Goal: Task Accomplishment & Management: Manage account settings

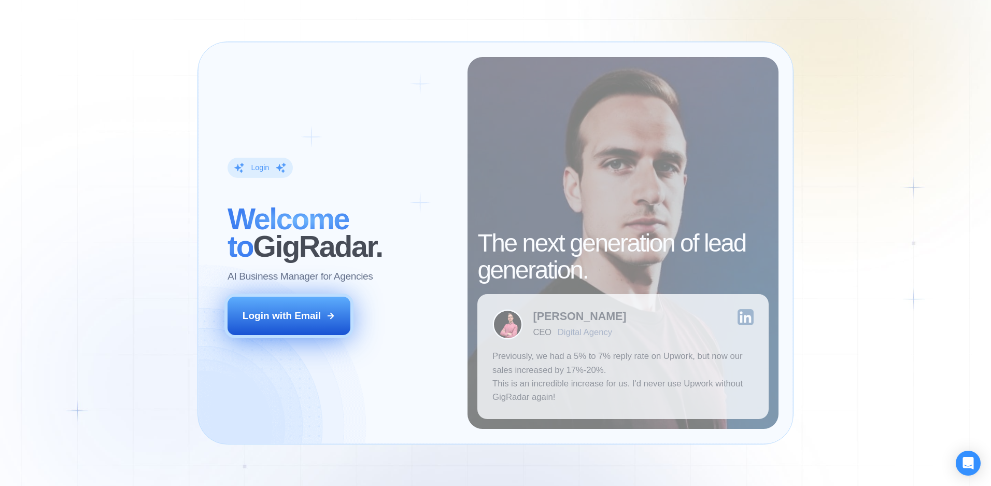
click at [318, 316] on div "Login with Email" at bounding box center [282, 315] width 78 height 13
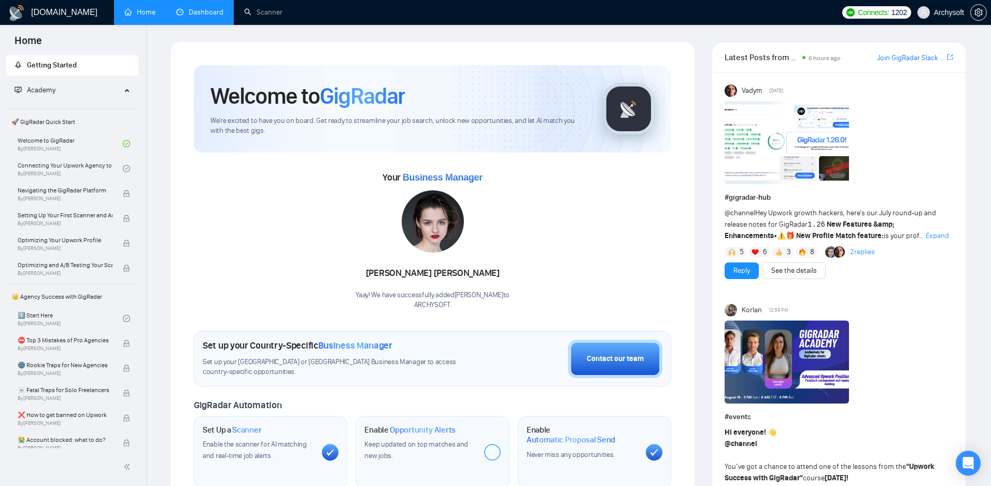
click at [200, 9] on link "Dashboard" at bounding box center [199, 12] width 47 height 9
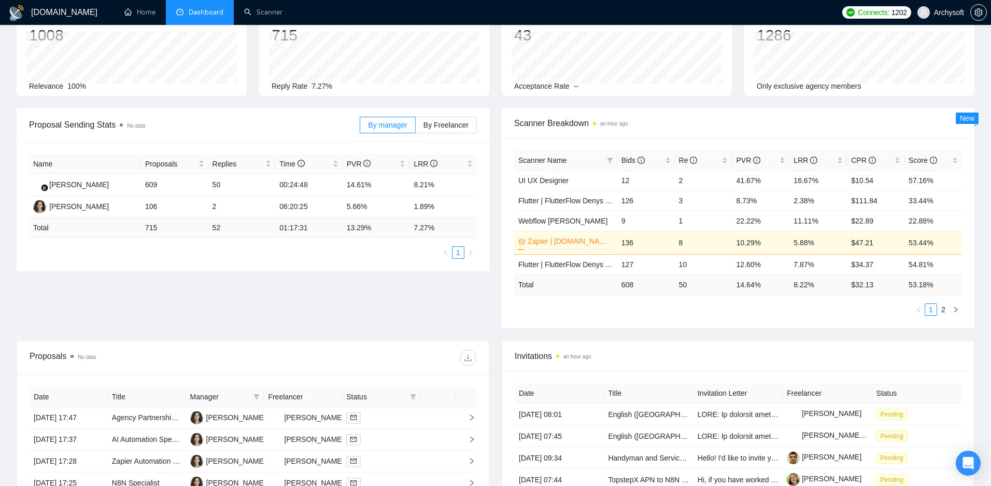
scroll to position [76, 0]
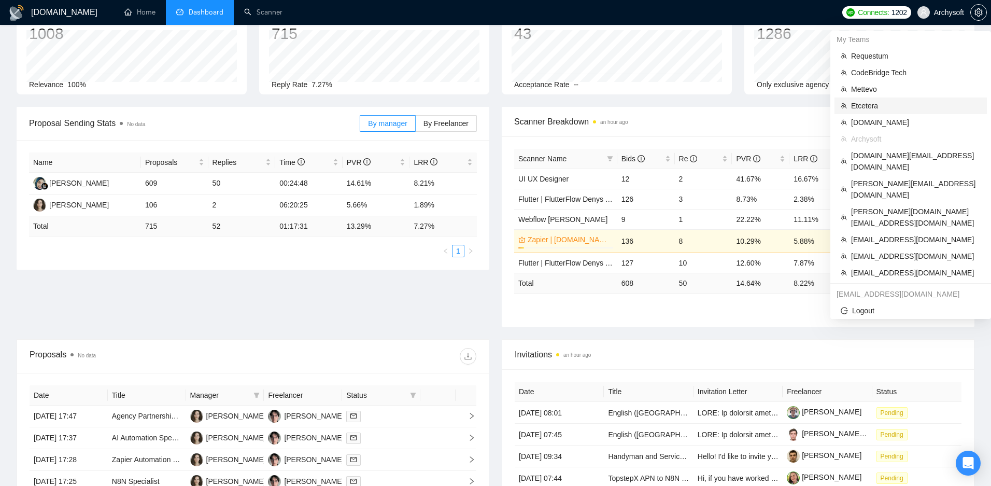
click at [886, 106] on span "Etcetera" at bounding box center [916, 105] width 130 height 11
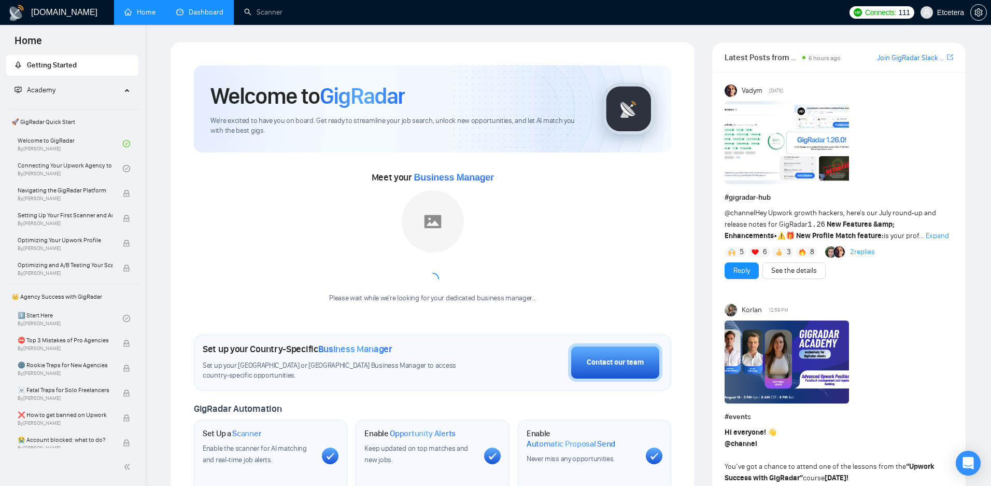
click at [199, 10] on link "Dashboard" at bounding box center [199, 12] width 47 height 9
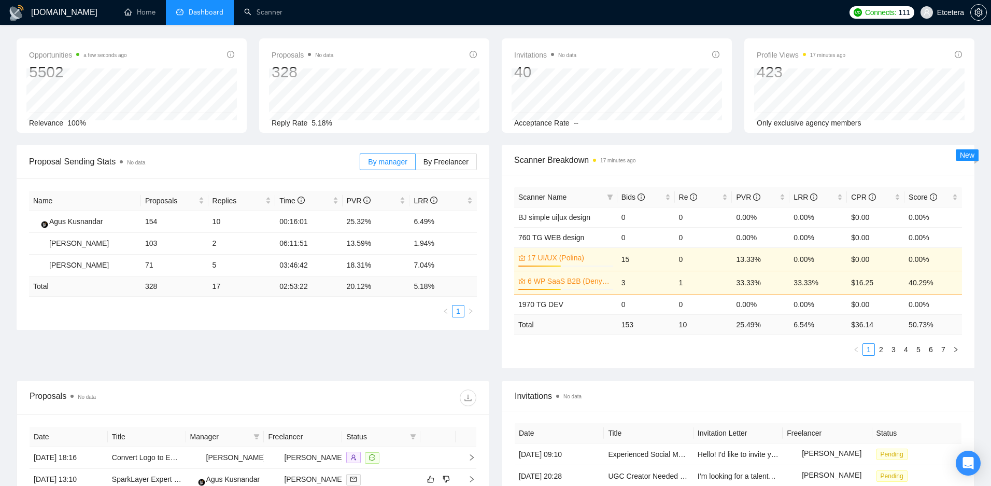
scroll to position [39, 0]
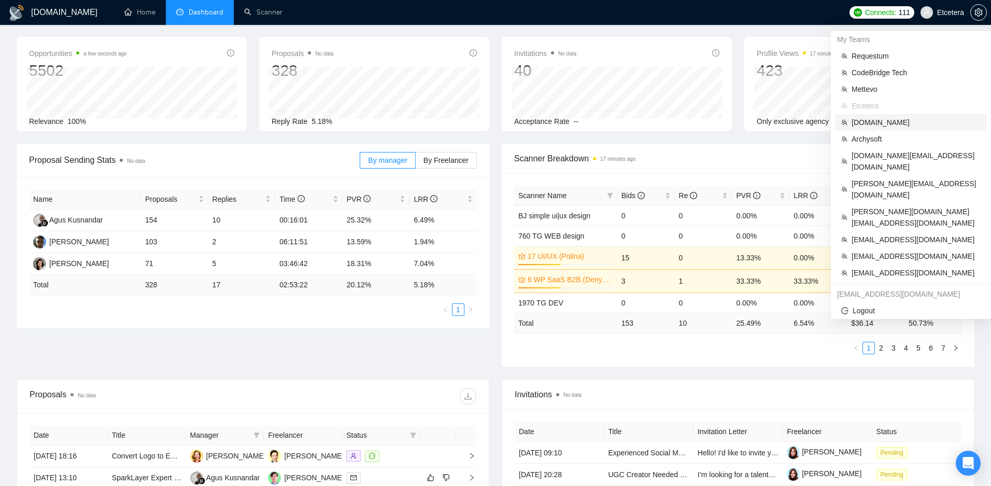
click at [881, 126] on span "[DOMAIN_NAME]" at bounding box center [915, 122] width 129 height 11
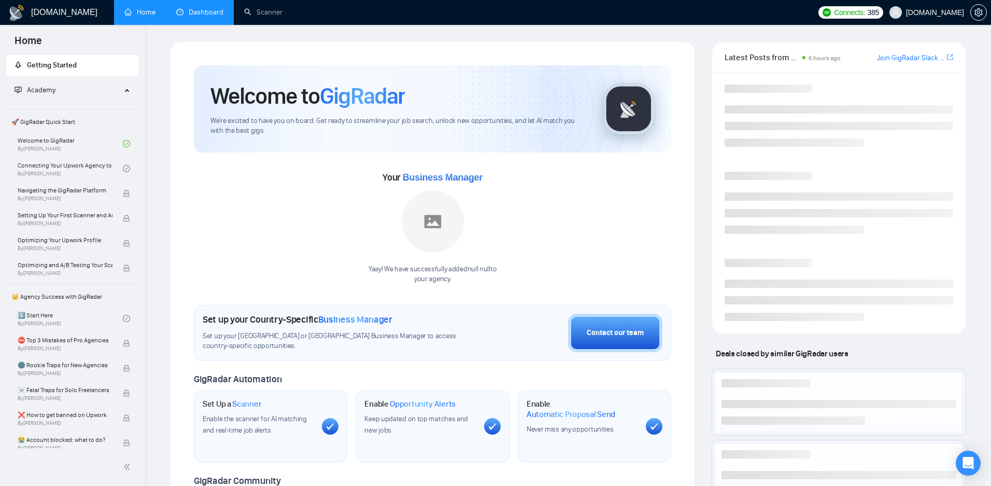
click at [201, 8] on link "Dashboard" at bounding box center [199, 12] width 47 height 9
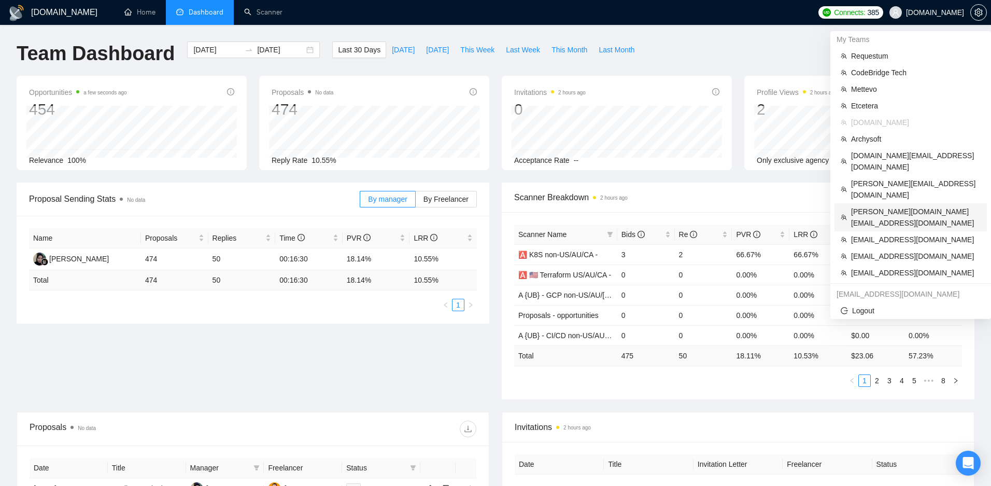
click at [892, 206] on span "[PERSON_NAME][DOMAIN_NAME][EMAIL_ADDRESS][DOMAIN_NAME]" at bounding box center [916, 217] width 130 height 23
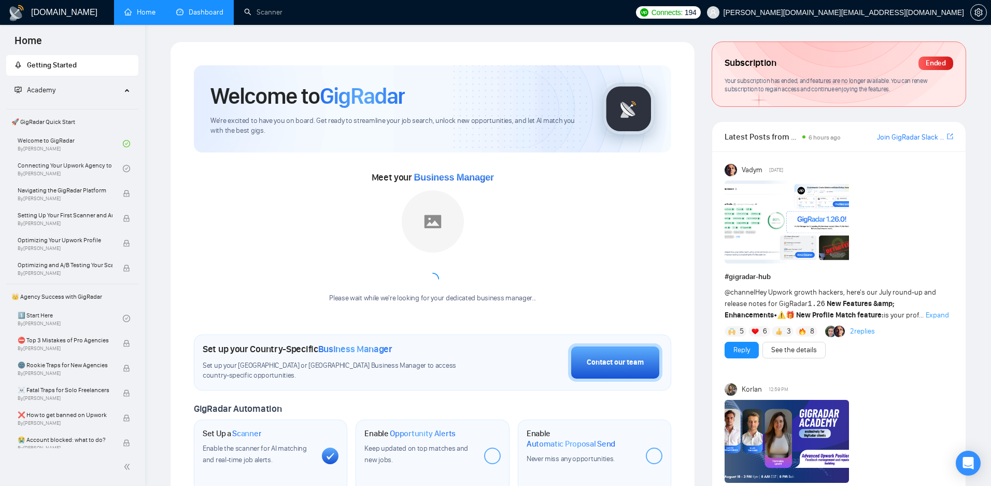
click at [212, 17] on link "Dashboard" at bounding box center [199, 12] width 47 height 9
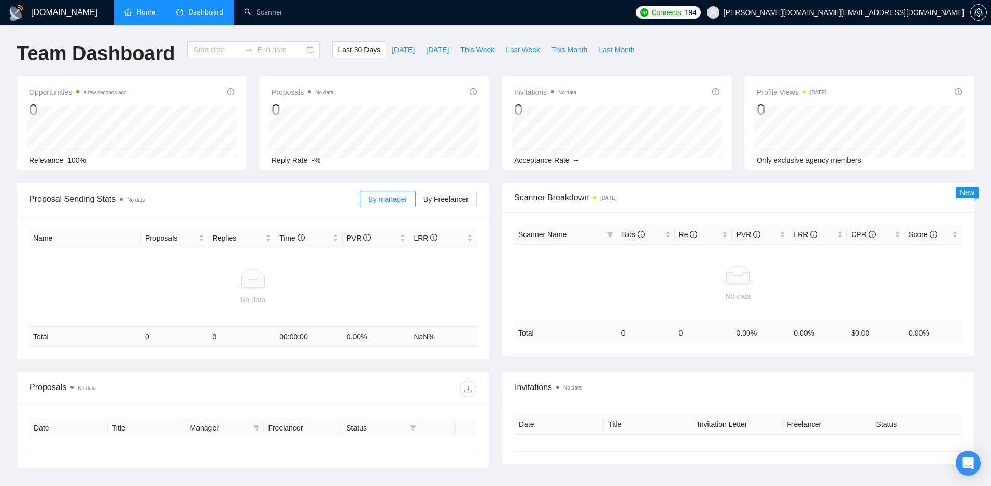
type input "[DATE]"
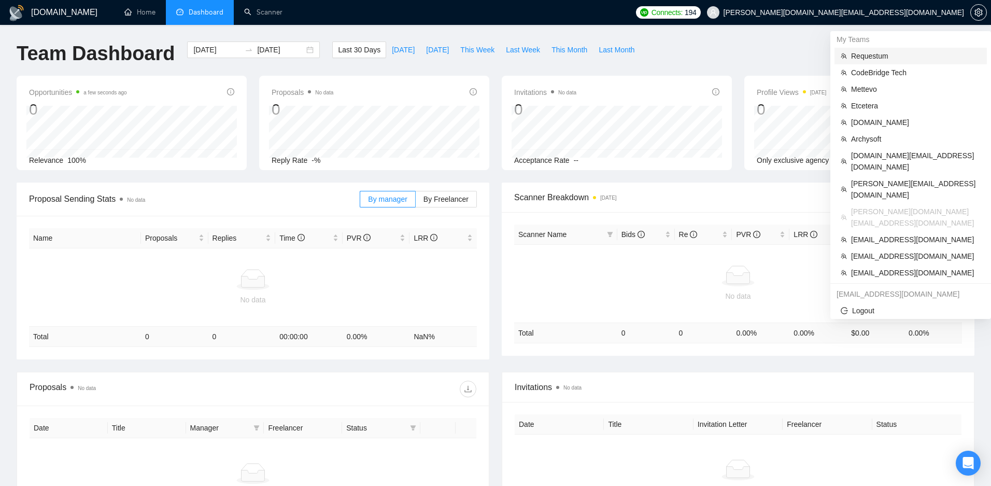
click at [897, 57] on span "Requestum" at bounding box center [916, 55] width 130 height 11
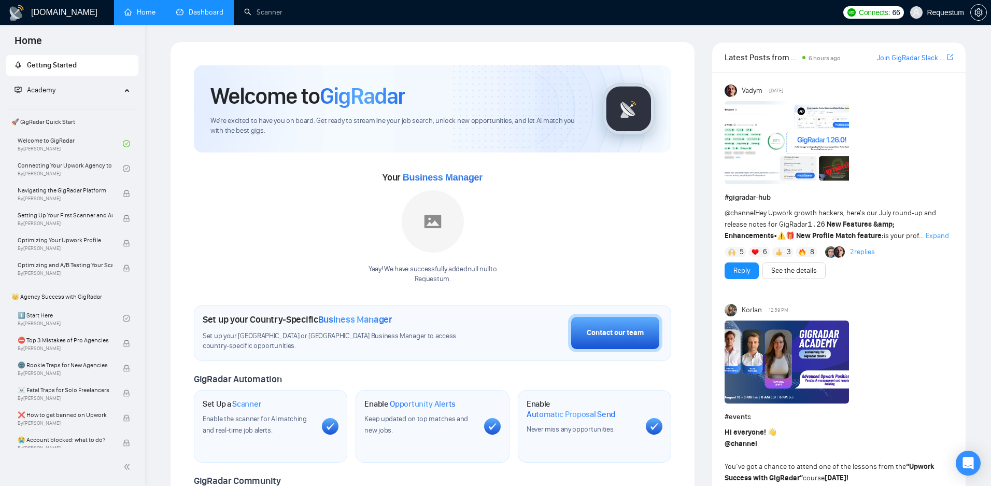
click at [201, 17] on link "Dashboard" at bounding box center [199, 12] width 47 height 9
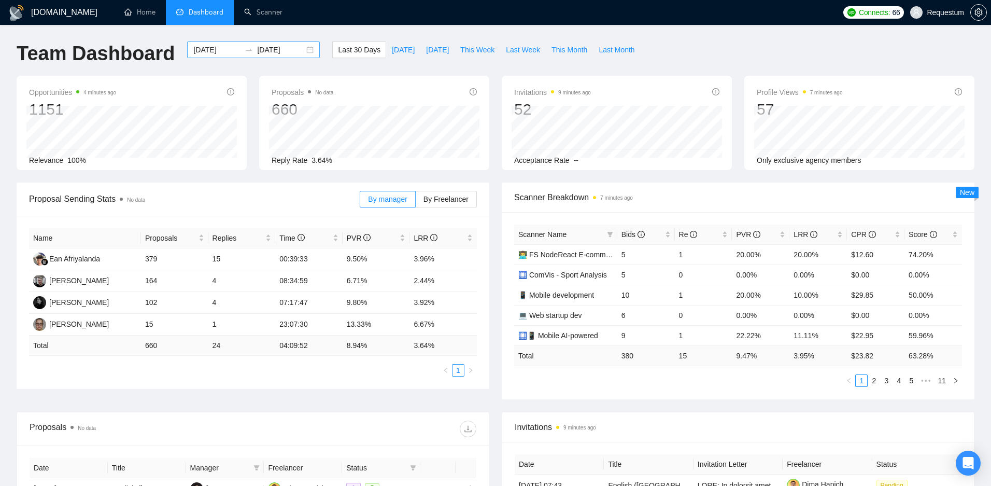
click at [217, 51] on input "[DATE]" at bounding box center [216, 49] width 47 height 11
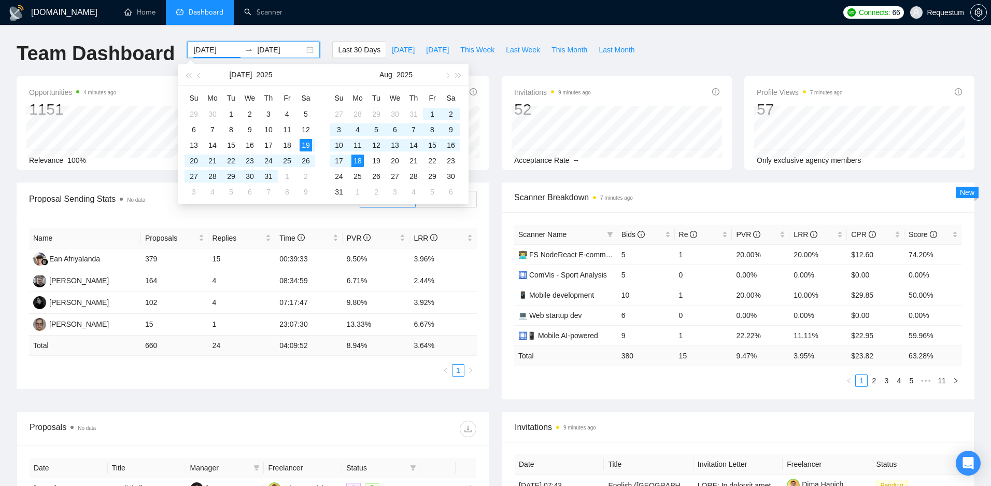
click at [273, 50] on input "[DATE]" at bounding box center [280, 49] width 47 height 11
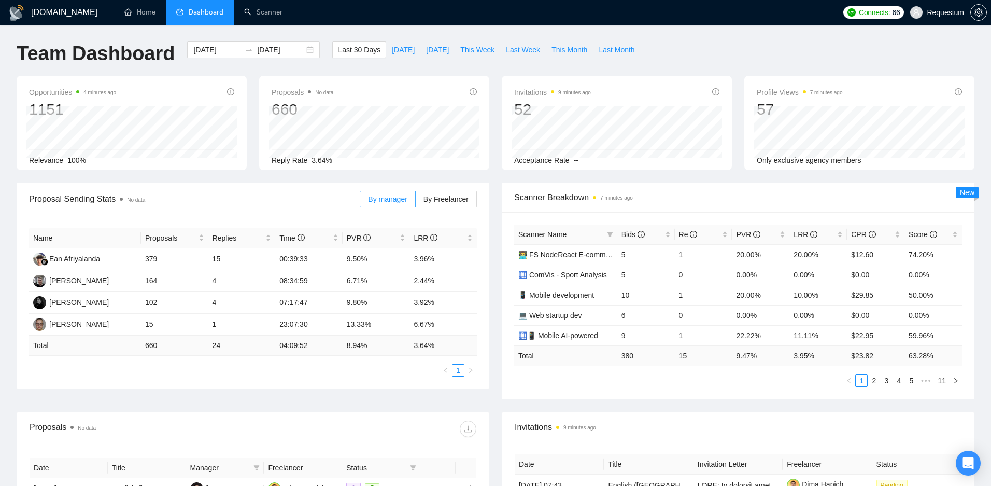
click at [280, 36] on div "[DOMAIN_NAME] Home Dashboard Scanner Connects: 66 Requestum Team Dashboard [DAT…" at bounding box center [495, 410] width 991 height 821
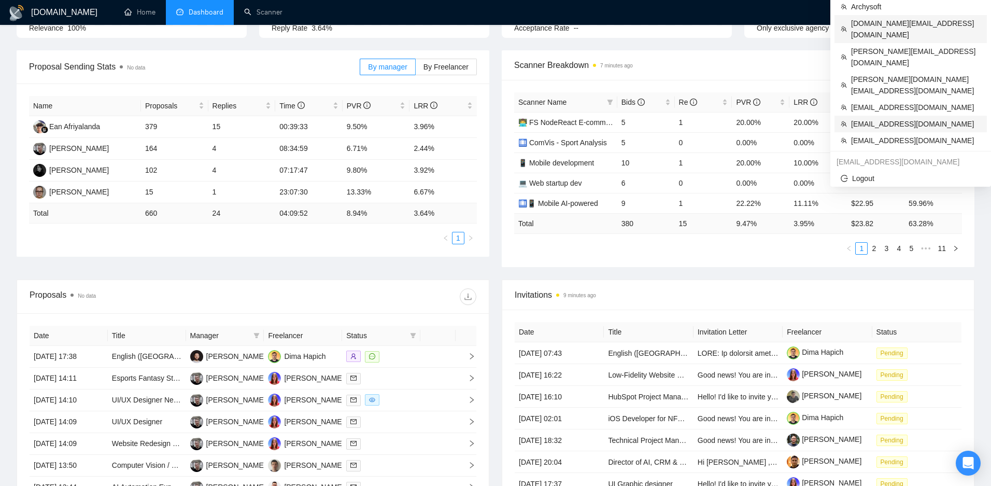
scroll to position [133, 0]
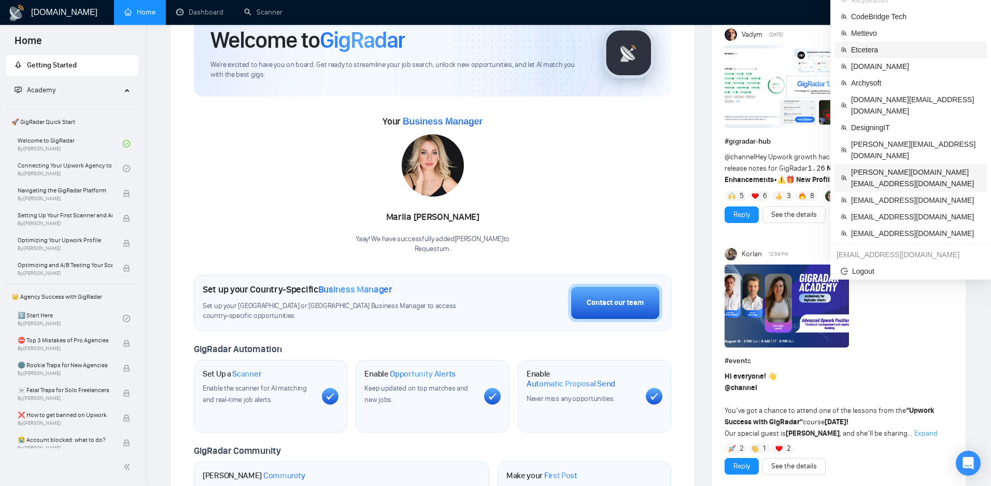
scroll to position [47, 0]
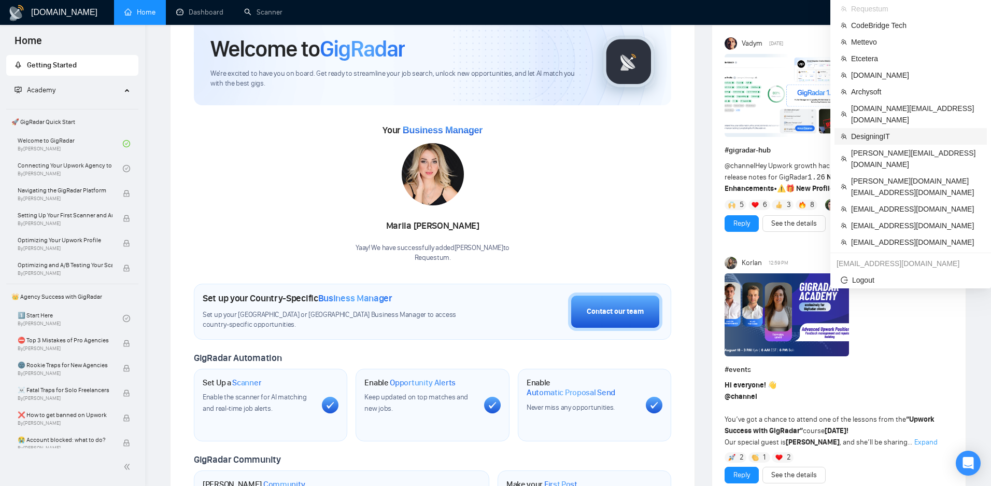
click at [892, 131] on span "DesigningIT" at bounding box center [916, 136] width 130 height 11
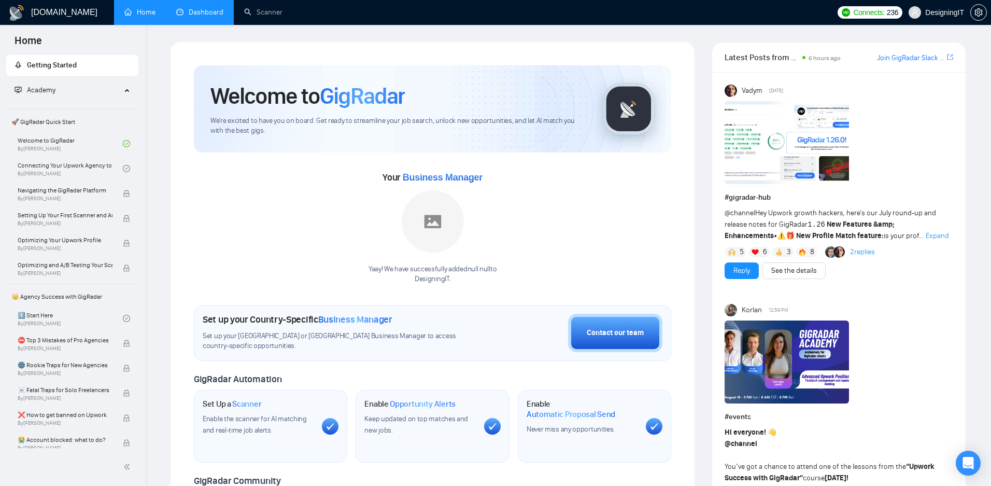
click at [211, 17] on link "Dashboard" at bounding box center [199, 12] width 47 height 9
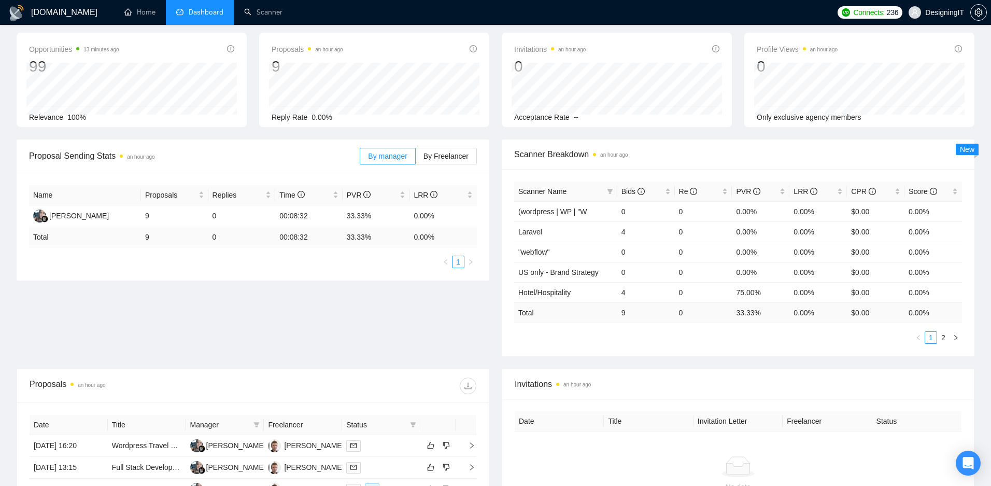
scroll to position [29, 0]
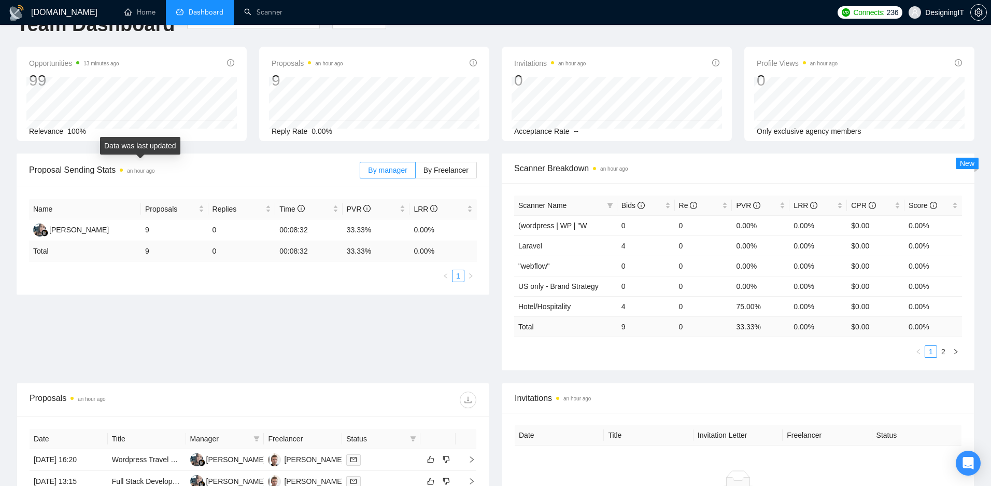
drag, startPoint x: 130, startPoint y: 173, endPoint x: 201, endPoint y: 173, distance: 71.5
click at [201, 173] on span "Proposal Sending Stats an hour ago" at bounding box center [194, 169] width 331 height 13
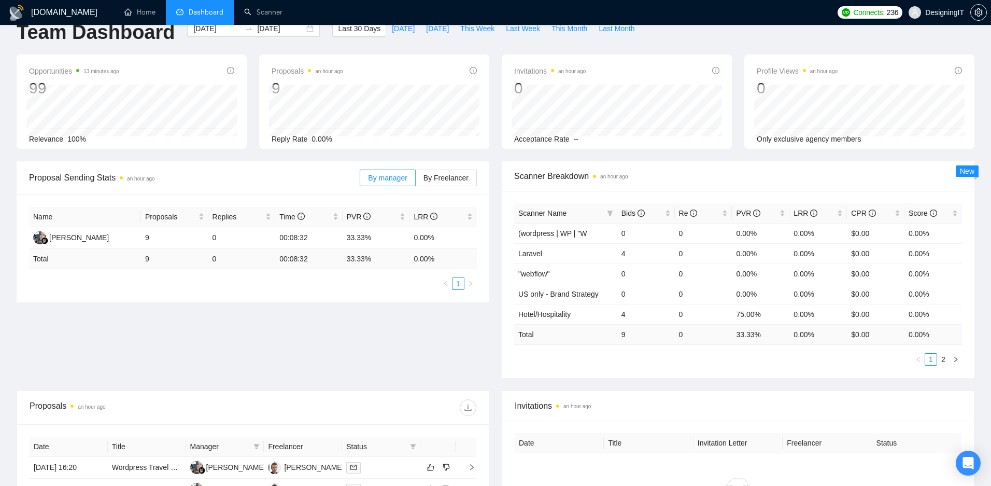
scroll to position [0, 0]
